Goal: Communication & Community: Answer question/provide support

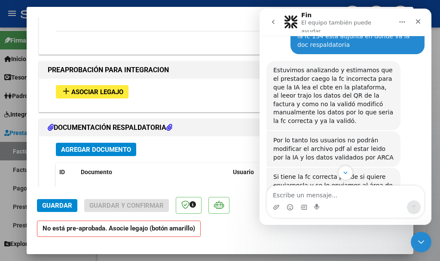
scroll to position [267, 0]
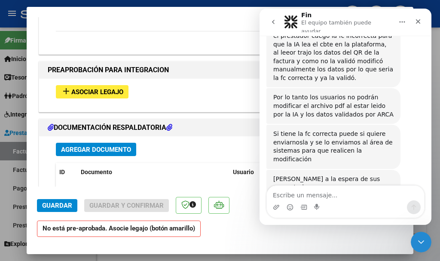
click at [335, 190] on textarea "Escribe un mensaje..." at bounding box center [345, 193] width 157 height 15
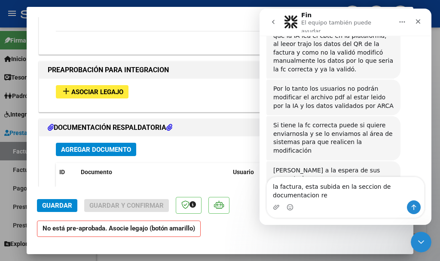
scroll to position [276, 0]
type textarea "la factura, esta subida en la seccion de documentacion respaldatoria de el ID 2…"
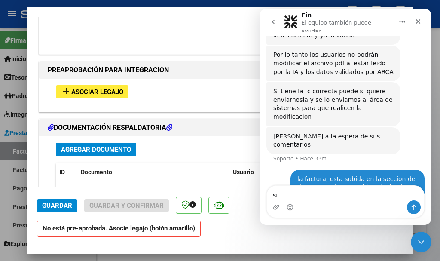
type textarea "s"
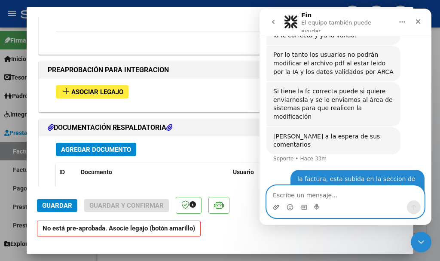
click at [277, 204] on icon "Adjuntar un archivo" at bounding box center [276, 207] width 7 height 7
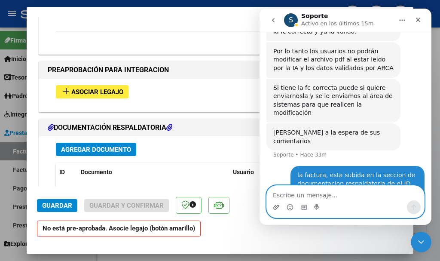
click at [277, 207] on icon "Adjuntar un archivo" at bounding box center [276, 207] width 7 height 7
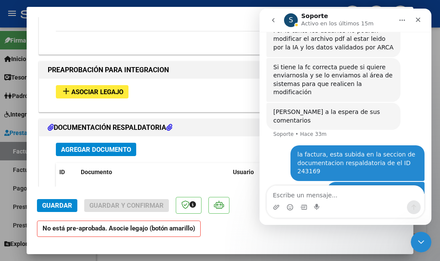
click at [374, 187] on div "2435658734...-27-07.pdf" at bounding box center [380, 191] width 75 height 9
click at [361, 187] on div "2435658734...-27-07.pdf" at bounding box center [380, 191] width 75 height 9
click at [306, 192] on textarea "Escribe un mensaje..." at bounding box center [345, 193] width 157 height 15
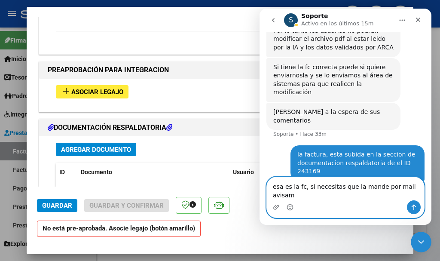
type textarea "esa es la fc, si necesitas que la mande por mail avisame"
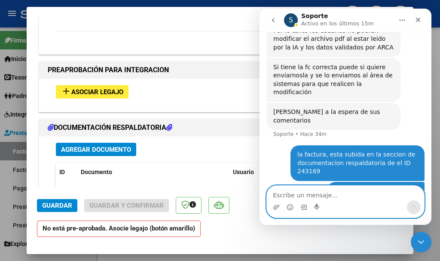
scroll to position [358, 0]
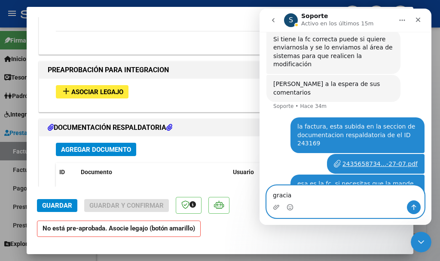
type textarea "gracias"
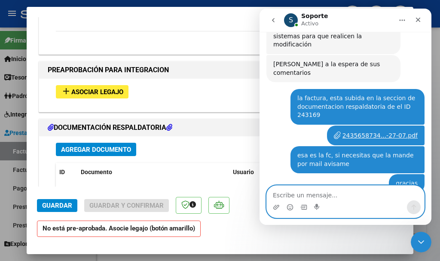
scroll to position [440, 0]
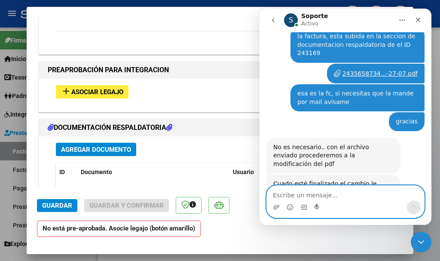
click at [349, 199] on textarea "Escribe un mensaje..." at bounding box center [345, 193] width 157 height 15
type textarea "v"
type textarea "gracias"
